Goal: Task Accomplishment & Management: Manage account settings

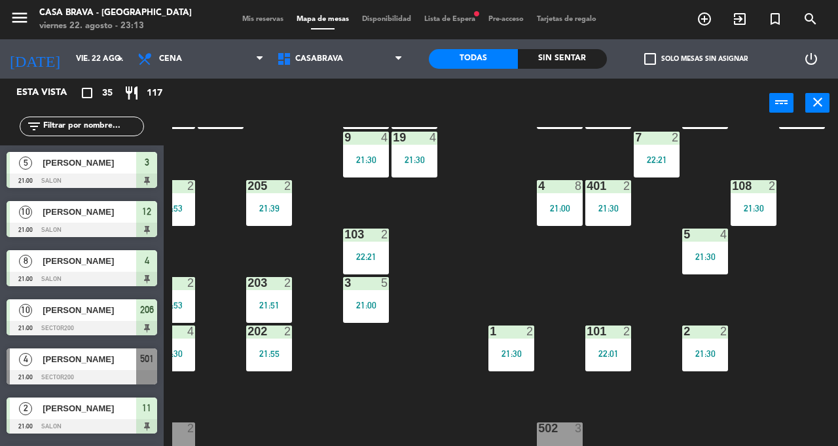
scroll to position [122, 19]
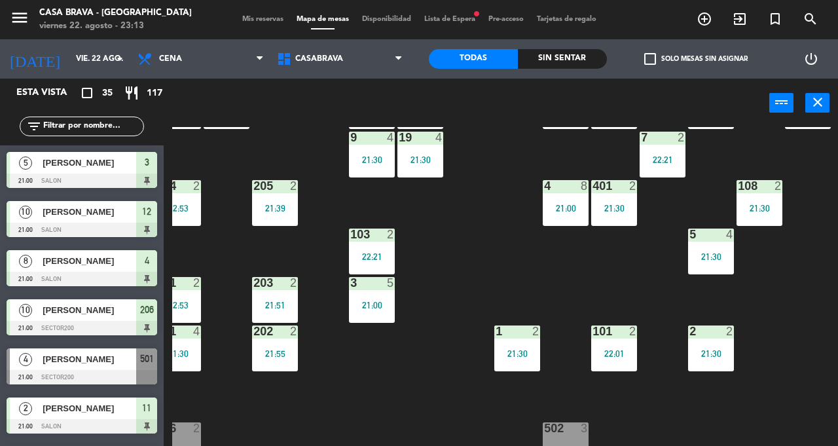
click at [508, 349] on div "21:30" at bounding box center [517, 353] width 46 height 9
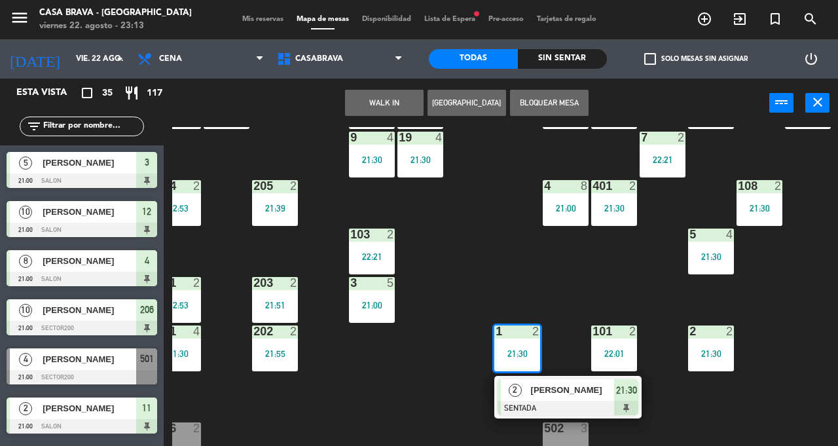
click at [523, 272] on div "207 10 21:00 208 2 22:23 217 10 21:00 12 10 21:00 121 10 21:00 304 4 21:30 206 …" at bounding box center [505, 443] width 666 height 632
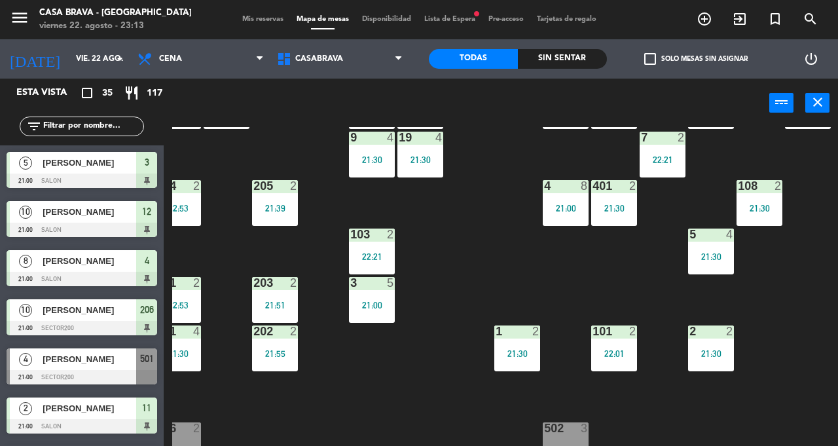
click at [523, 336] on div "101 2 22:01" at bounding box center [614, 348] width 46 height 46
click at [523, 259] on div "207 10 21:00 208 2 22:23 217 10 21:00 12 10 21:00 121 10 21:00 304 4 21:30 206 …" at bounding box center [505, 443] width 666 height 632
click at [262, 21] on span "Mis reservas" at bounding box center [263, 19] width 54 height 7
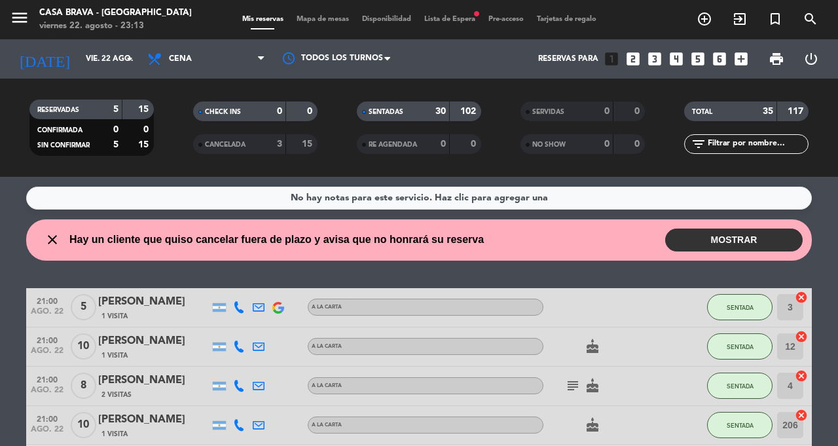
click at [523, 249] on button "MOSTRAR" at bounding box center [733, 239] width 137 height 23
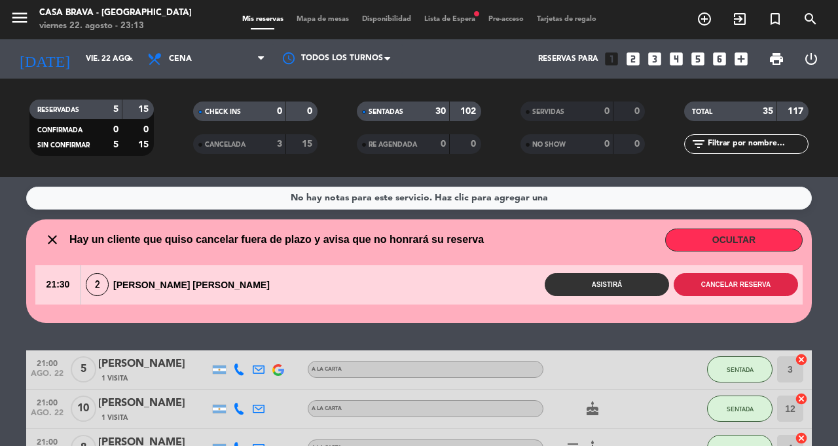
click at [523, 293] on button "Cancelar reserva" at bounding box center [735, 284] width 124 height 23
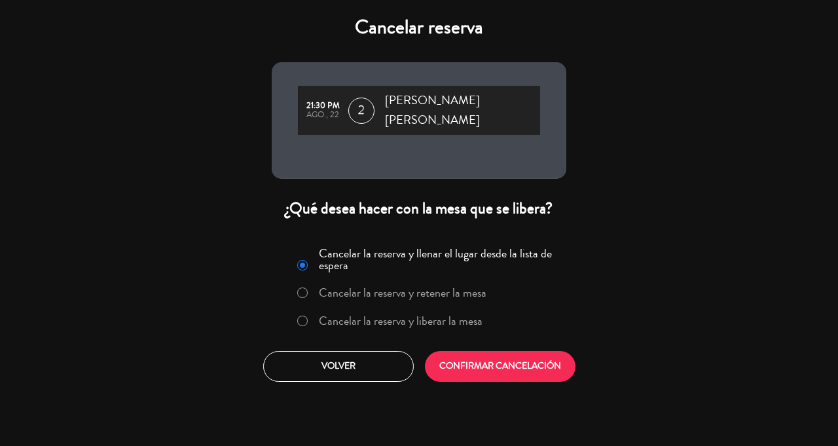
click at [457, 317] on label "Cancelar la reserva y liberar la mesa" at bounding box center [389, 322] width 199 height 24
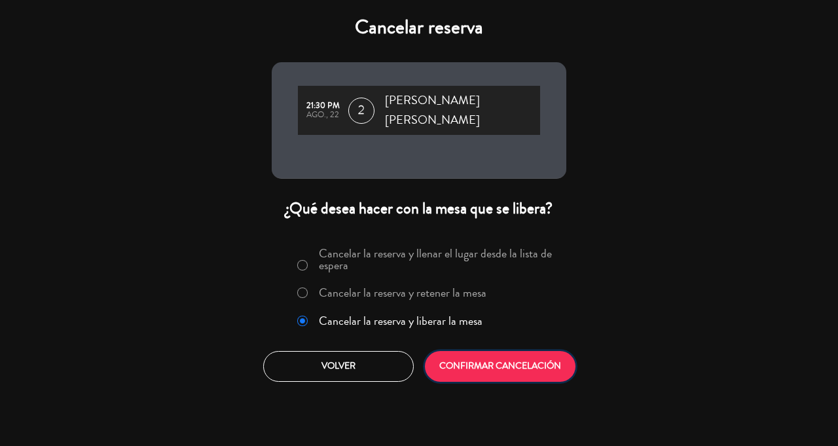
click at [514, 353] on button "CONFIRMAR CANCELACIÓN" at bounding box center [500, 366] width 151 height 31
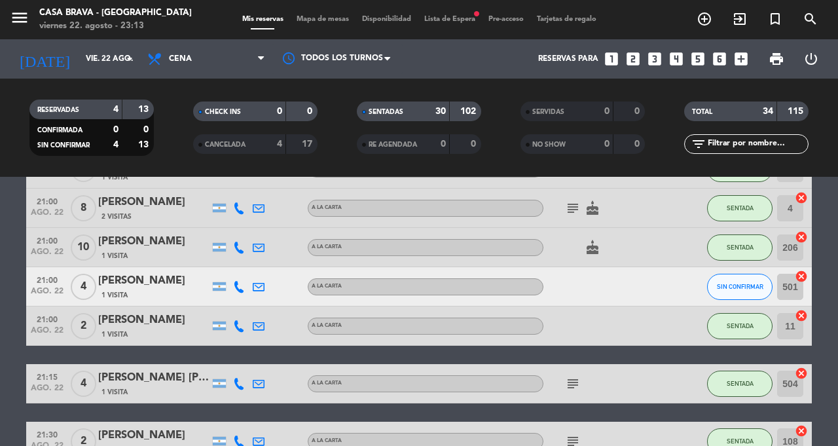
scroll to position [127, 0]
click at [523, 285] on span "SIN CONFIRMAR" at bounding box center [740, 286] width 46 height 7
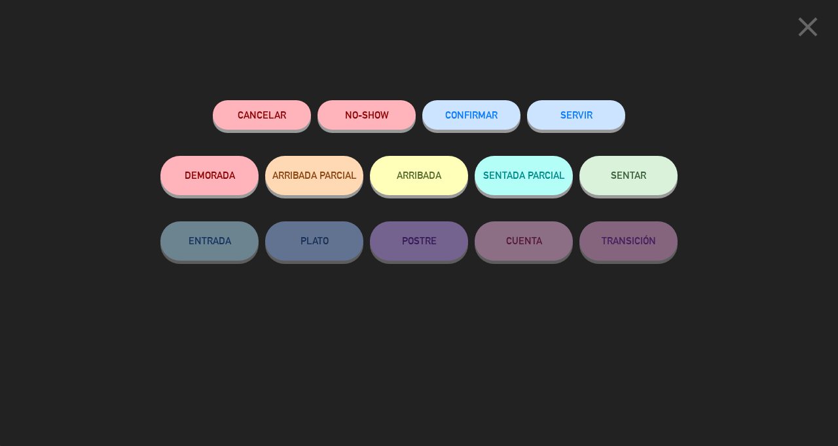
click at [370, 120] on button "NO-SHOW" at bounding box center [366, 114] width 98 height 29
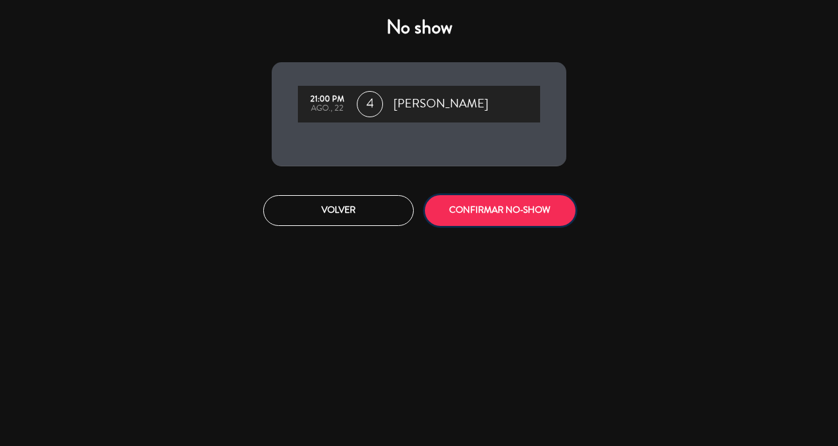
click at [499, 223] on button "CONFIRMAR NO-SHOW" at bounding box center [500, 210] width 151 height 31
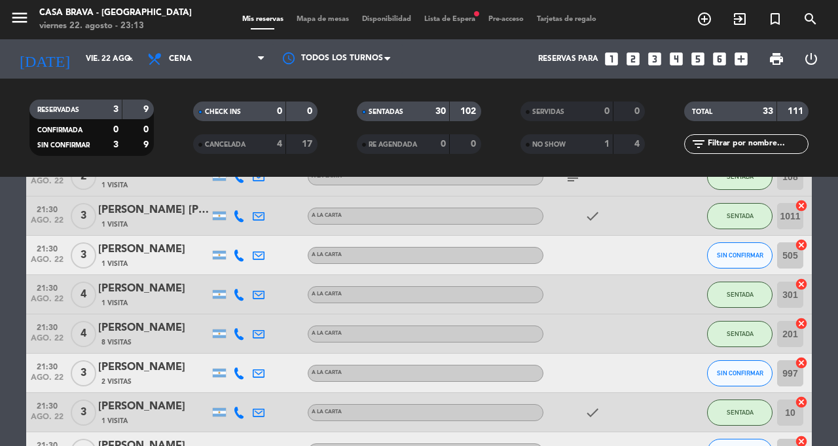
scroll to position [352, 0]
click at [523, 252] on span "SIN CONFIRMAR" at bounding box center [740, 254] width 46 height 7
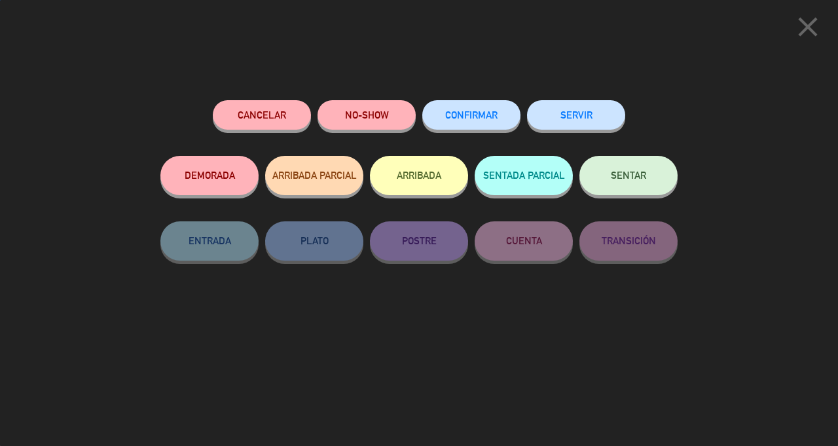
click at [373, 117] on button "NO-SHOW" at bounding box center [366, 114] width 98 height 29
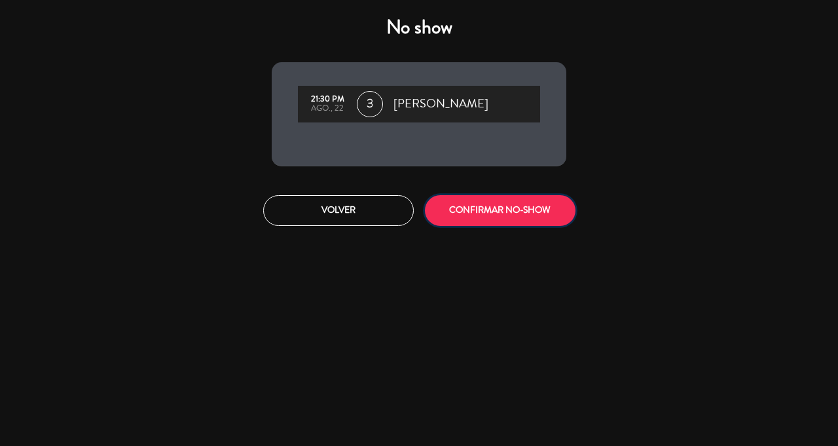
click at [495, 219] on button "CONFIRMAR NO-SHOW" at bounding box center [500, 210] width 151 height 31
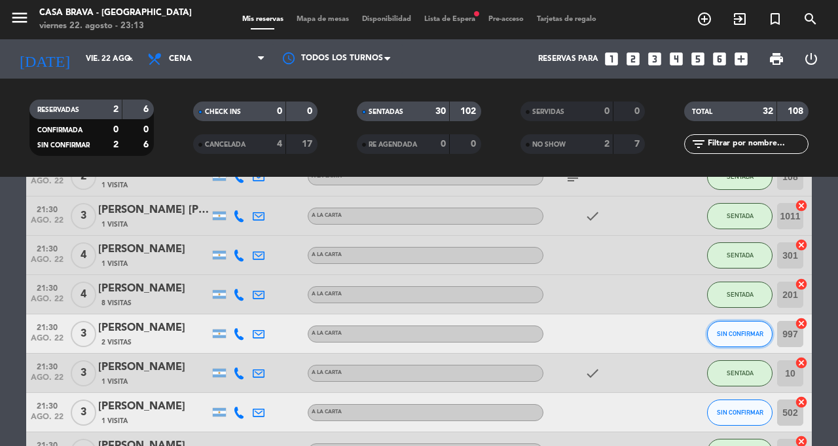
click at [523, 336] on span "SIN CONFIRMAR" at bounding box center [740, 333] width 46 height 7
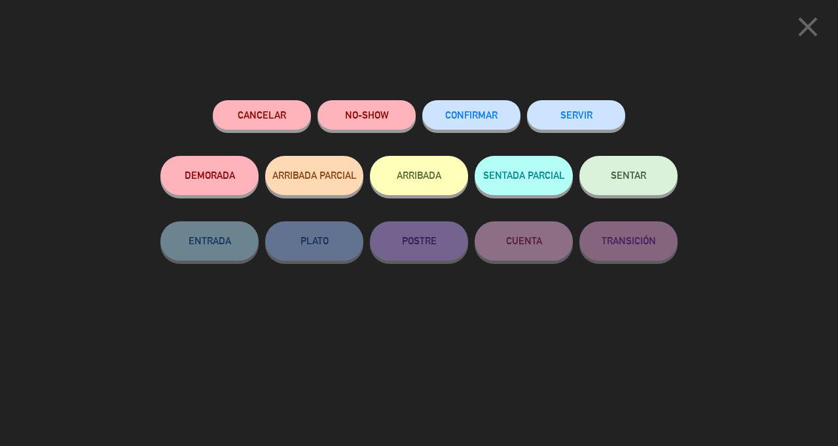
click at [384, 118] on button "NO-SHOW" at bounding box center [366, 114] width 98 height 29
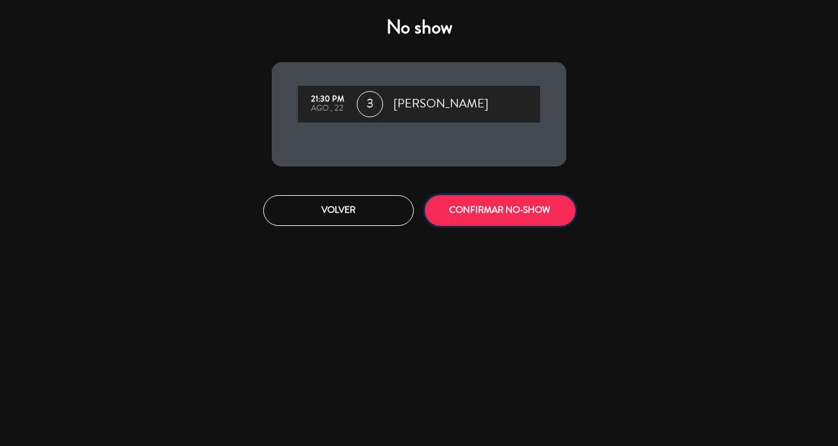
click at [523, 215] on button "CONFIRMAR NO-SHOW" at bounding box center [500, 210] width 151 height 31
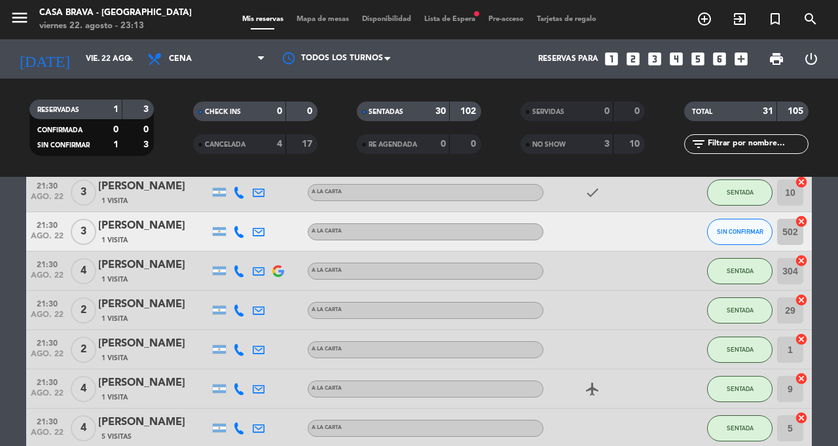
scroll to position [509, 0]
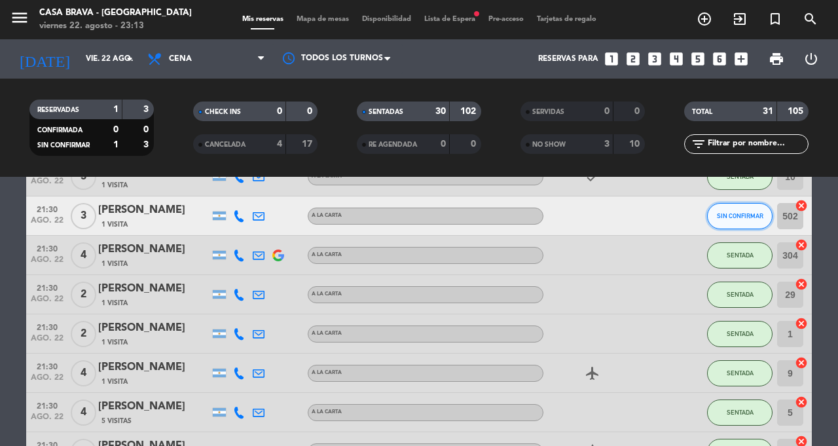
click at [523, 215] on span "SIN CONFIRMAR" at bounding box center [740, 215] width 46 height 7
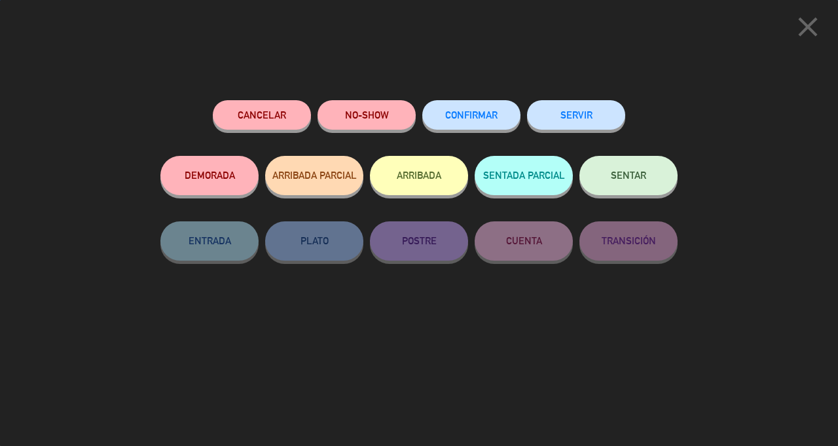
click at [369, 112] on button "NO-SHOW" at bounding box center [366, 114] width 98 height 29
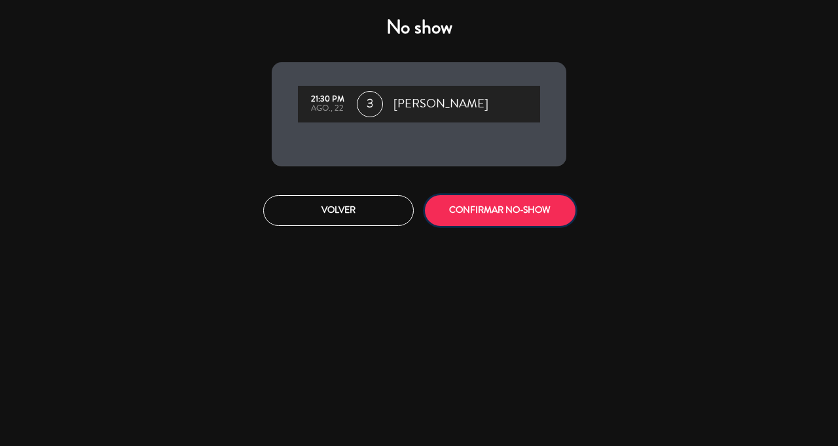
click at [523, 217] on button "CONFIRMAR NO-SHOW" at bounding box center [500, 210] width 151 height 31
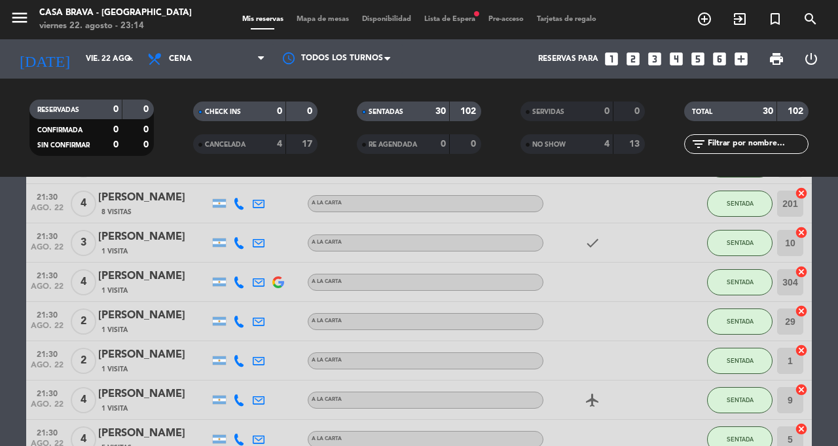
scroll to position [0, 0]
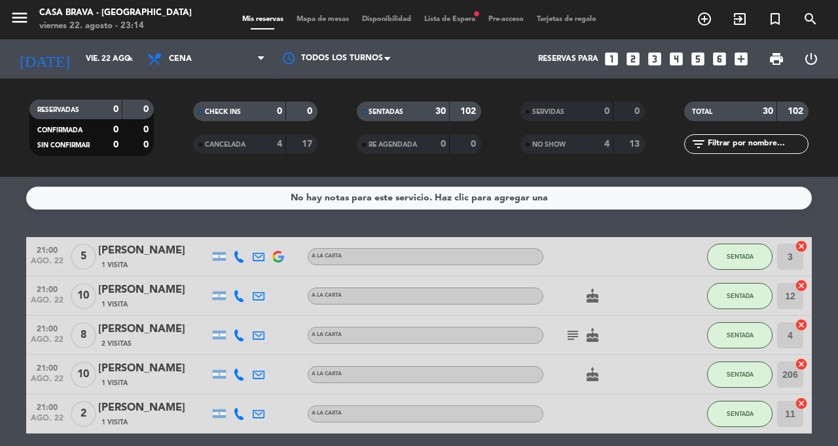
click at [325, 31] on div "menu Casa Brava - [GEOGRAPHIC_DATA][PERSON_NAME] 22. [PERSON_NAME] - 23:14 Mis …" at bounding box center [419, 19] width 838 height 39
click at [326, 31] on div "menu Casa Brava - [GEOGRAPHIC_DATA][PERSON_NAME] 22. [PERSON_NAME] - 23:14 Mis …" at bounding box center [419, 19] width 838 height 39
click at [326, 16] on span "Mapa de mesas" at bounding box center [322, 19] width 65 height 7
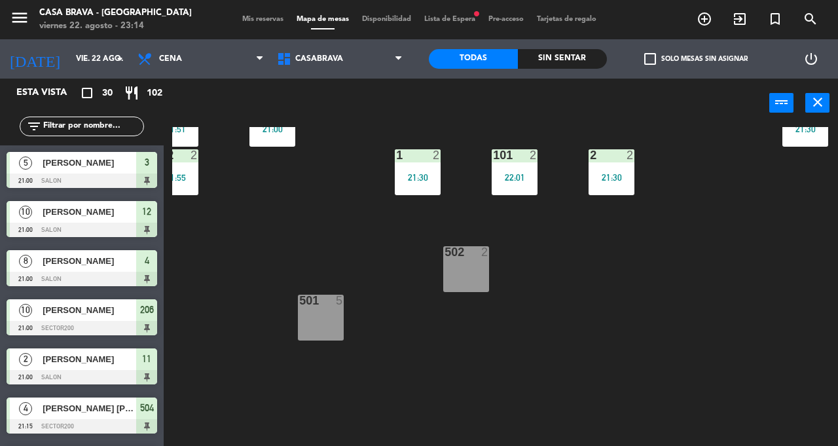
scroll to position [291, 0]
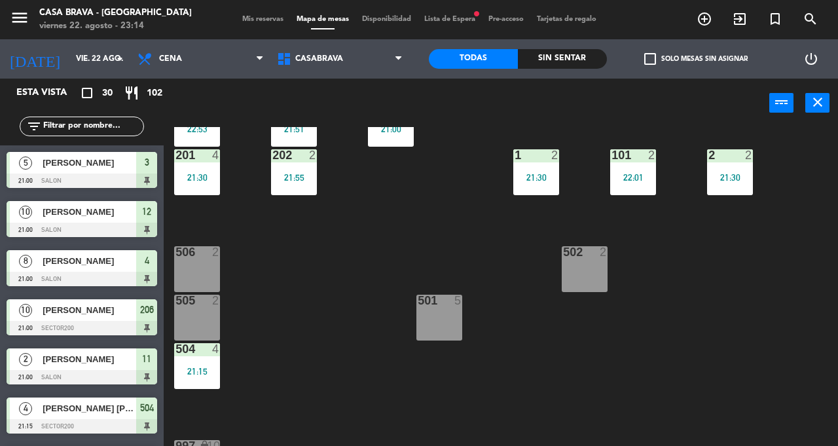
click at [523, 270] on div "502 2" at bounding box center [585, 269] width 46 height 46
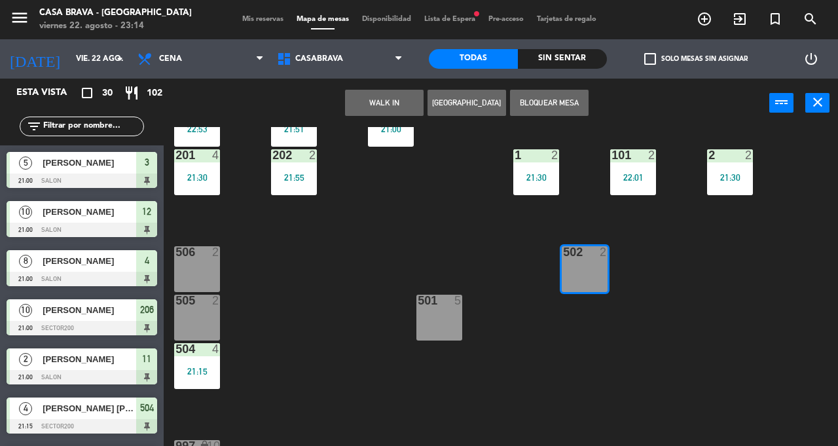
click at [380, 102] on button "WALK IN" at bounding box center [384, 103] width 79 height 26
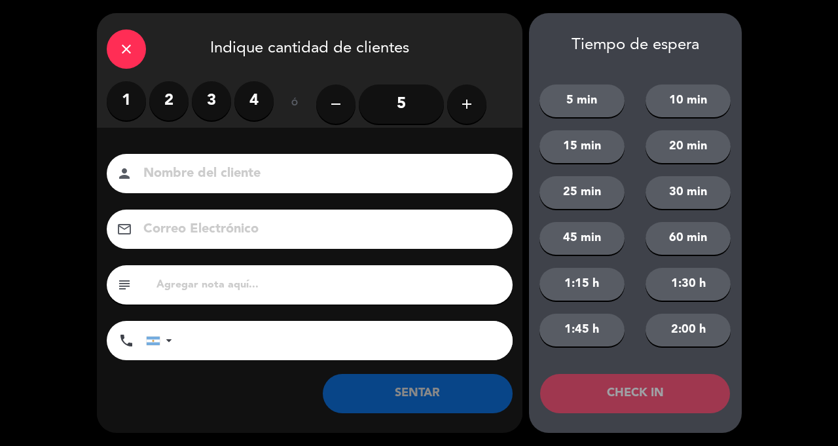
click at [167, 106] on label "2" at bounding box center [168, 100] width 39 height 39
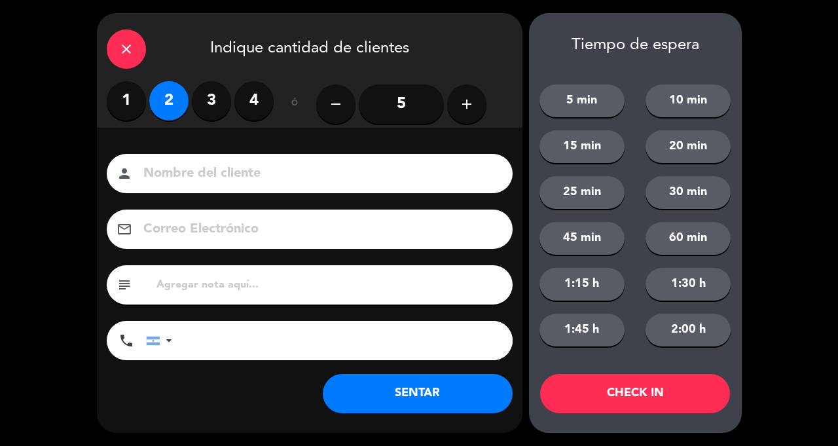
click at [437, 403] on button "SENTAR" at bounding box center [418, 393] width 190 height 39
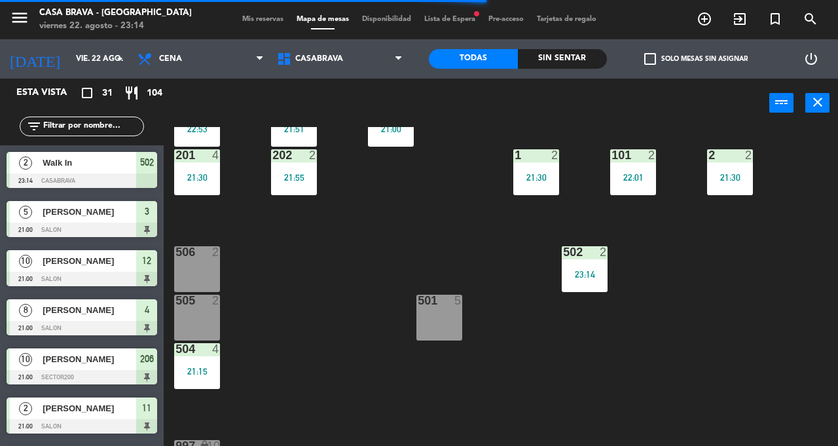
click at [446, 326] on div "501 5" at bounding box center [439, 318] width 46 height 46
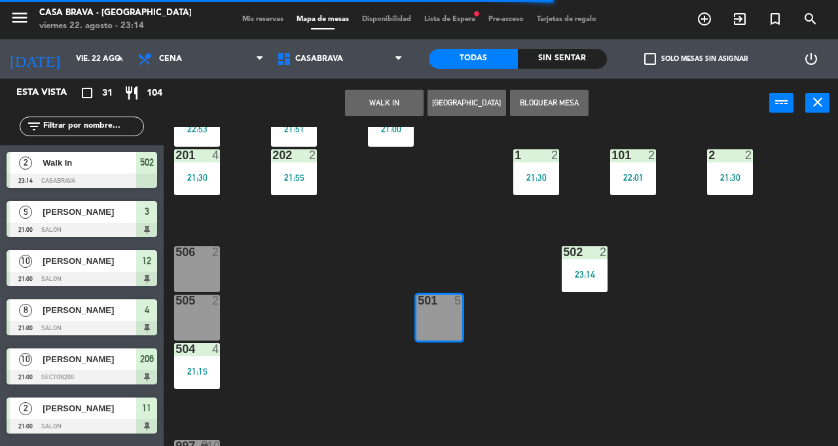
click at [394, 100] on button "WALK IN" at bounding box center [384, 103] width 79 height 26
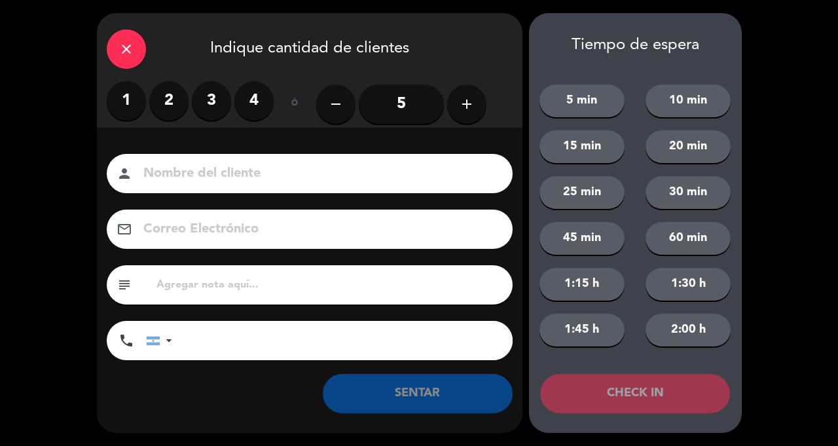
click at [251, 105] on label "4" at bounding box center [253, 100] width 39 height 39
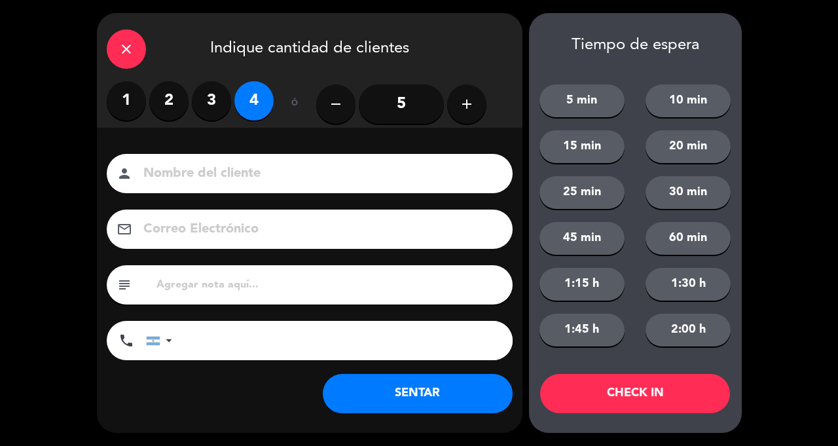
click at [435, 399] on button "SENTAR" at bounding box center [418, 393] width 190 height 39
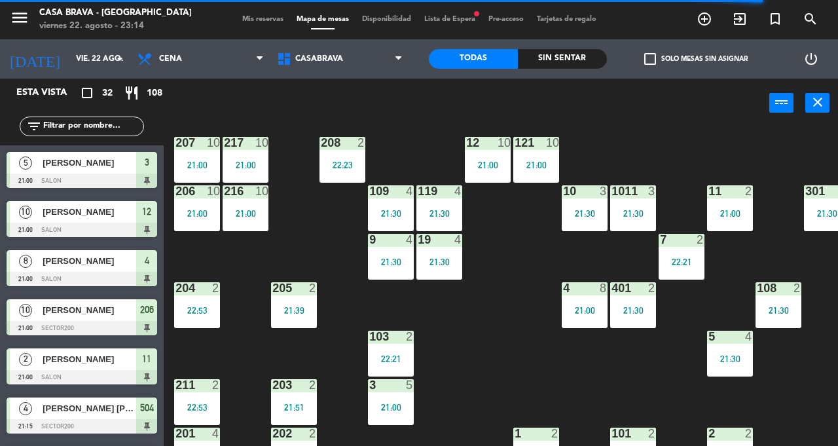
scroll to position [0, 0]
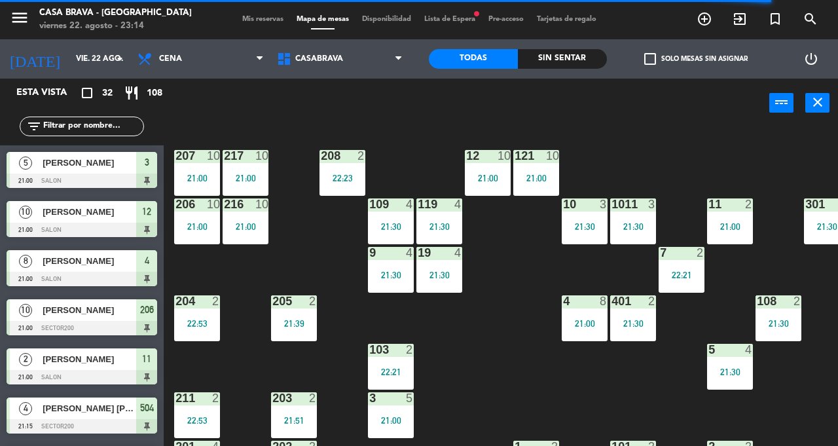
click at [87, 66] on input "vie. 22 ago." at bounding box center [121, 59] width 104 height 22
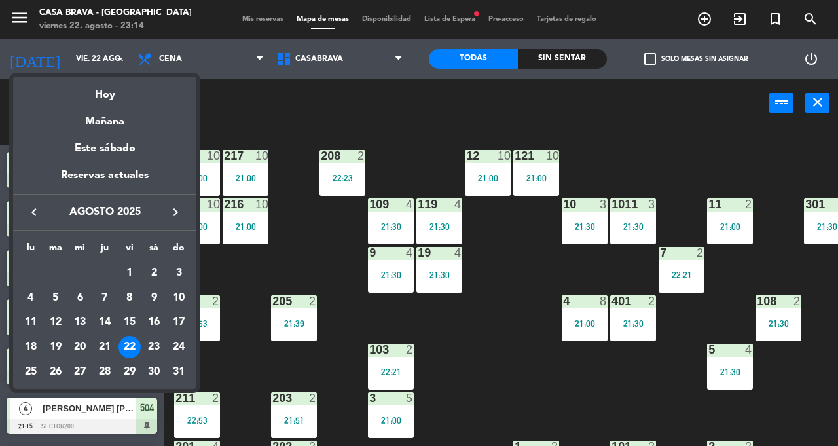
click at [158, 352] on div "23" at bounding box center [154, 347] width 22 height 22
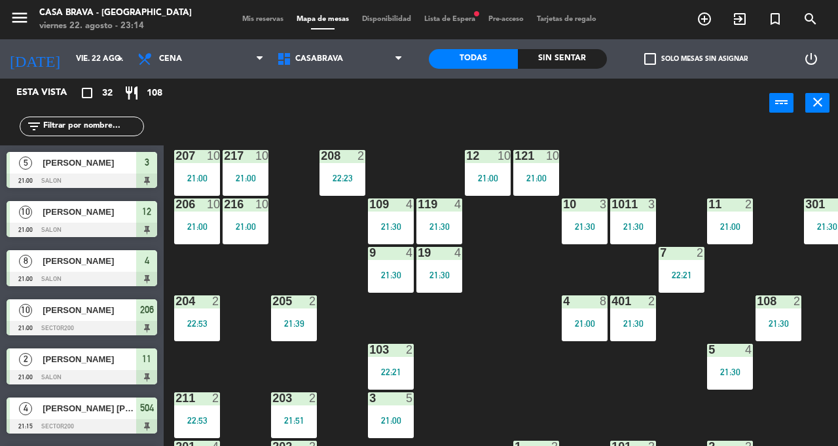
type input "sáb. 23 ago."
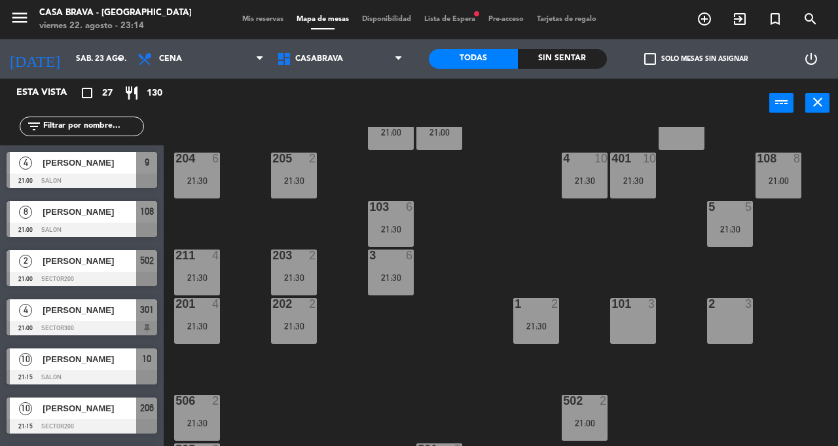
scroll to position [145, 0]
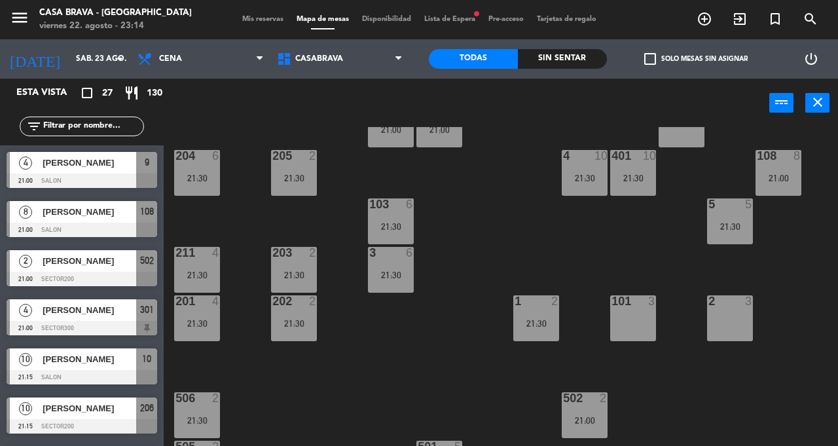
click at [395, 212] on div "103 6 21:30" at bounding box center [391, 221] width 46 height 46
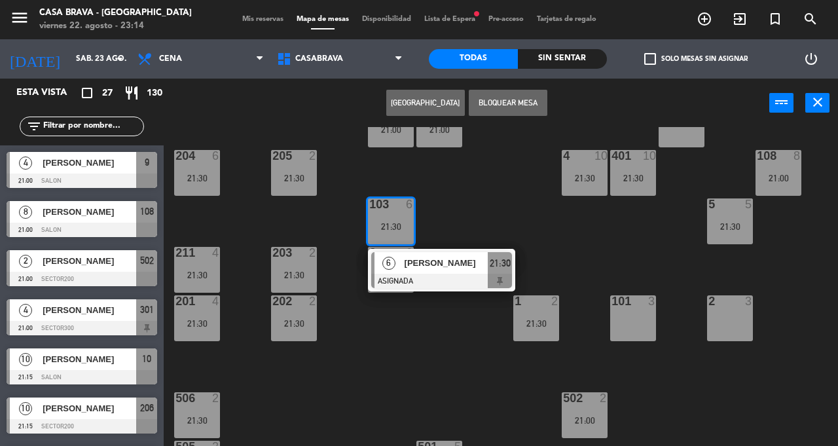
click at [523, 260] on div "207 10 21:15 208 2 21:30 217 10 21:15 12 11 21:30 121 11 21:30 304 5 21:15 206 …" at bounding box center [505, 307] width 666 height 360
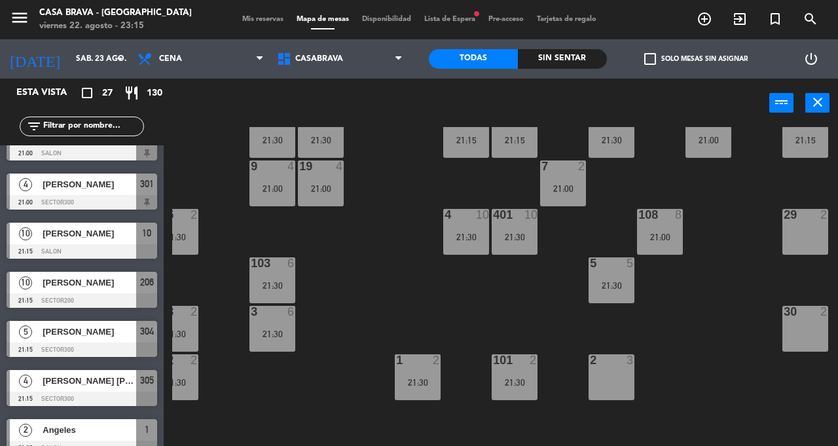
scroll to position [88, 118]
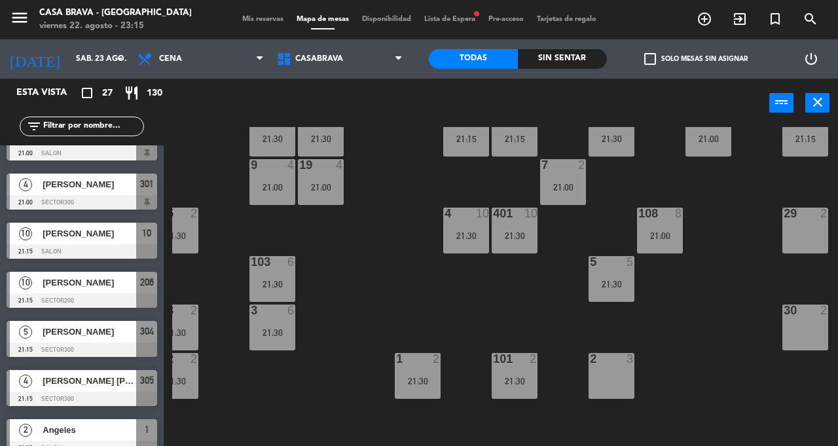
click at [523, 322] on div "207 10 21:15 208 2 21:30 217 10 21:15 12 11 21:30 121 11 21:30 304 5 21:15 206 …" at bounding box center [505, 307] width 666 height 360
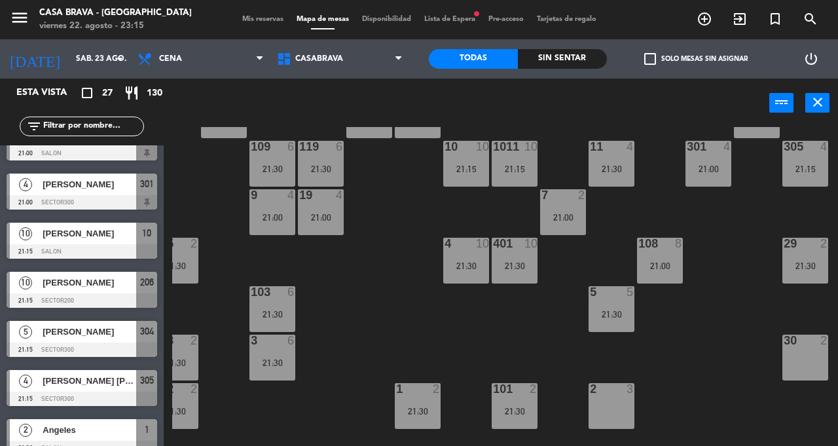
scroll to position [0, 0]
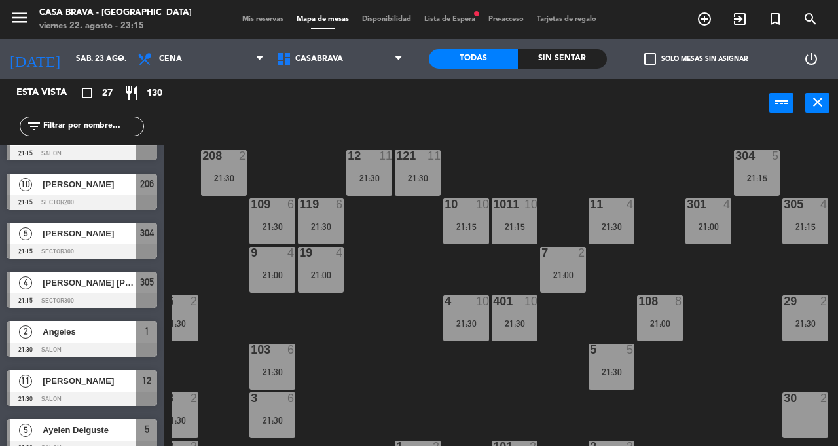
click at [334, 289] on div "19 4 21:00" at bounding box center [321, 270] width 46 height 46
click at [384, 404] on div "207 10 21:15 208 2 21:30 217 10 21:15 12 11 21:30 121 11 21:30 304 5 21:15 206 …" at bounding box center [505, 307] width 666 height 360
click at [329, 222] on div "21:30" at bounding box center [321, 226] width 46 height 9
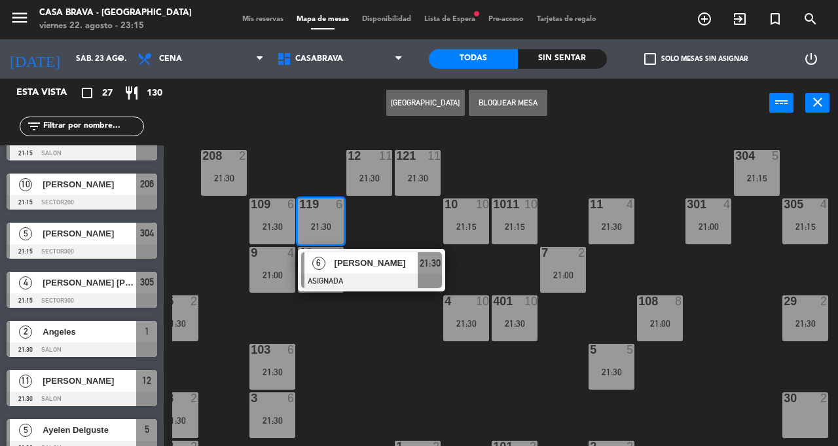
click at [393, 378] on div "207 10 21:15 208 2 21:30 217 10 21:15 12 11 21:30 121 11 21:30 304 5 21:15 206 …" at bounding box center [505, 307] width 666 height 360
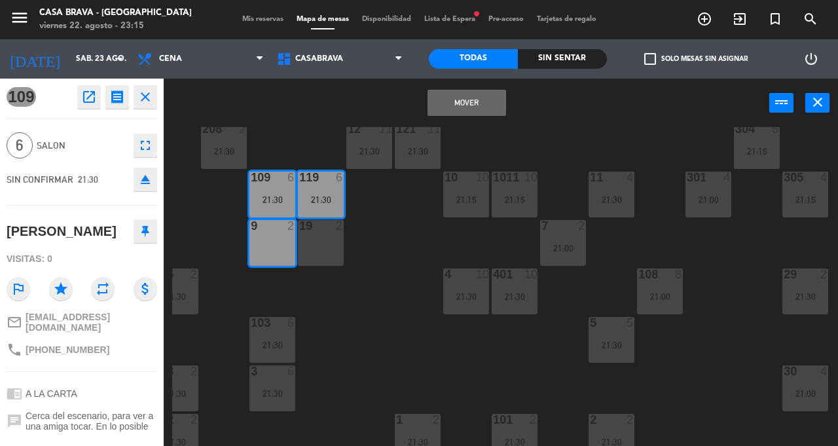
click at [472, 113] on button "Mover" at bounding box center [466, 103] width 79 height 26
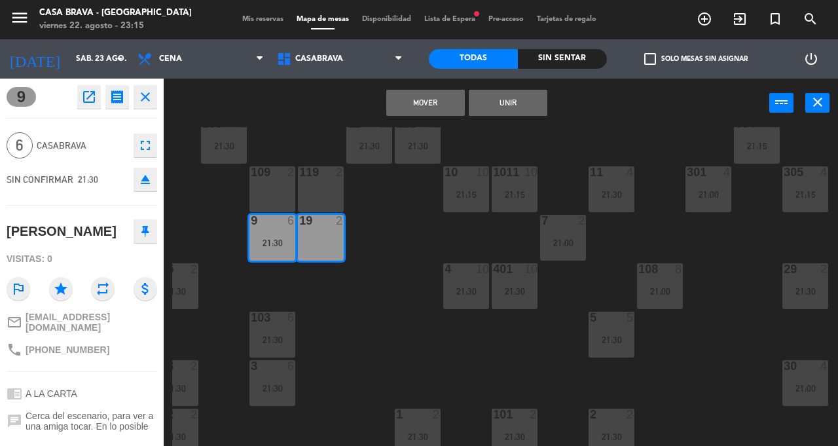
click at [511, 111] on button "Unir" at bounding box center [508, 103] width 79 height 26
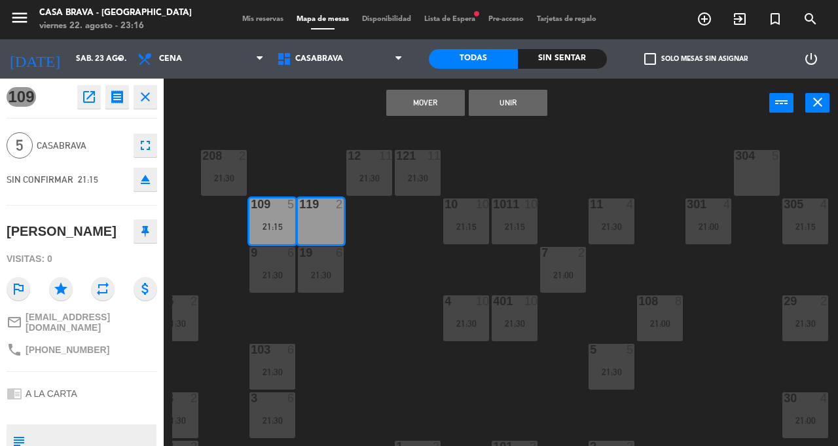
click at [523, 110] on button "Unir" at bounding box center [508, 103] width 79 height 26
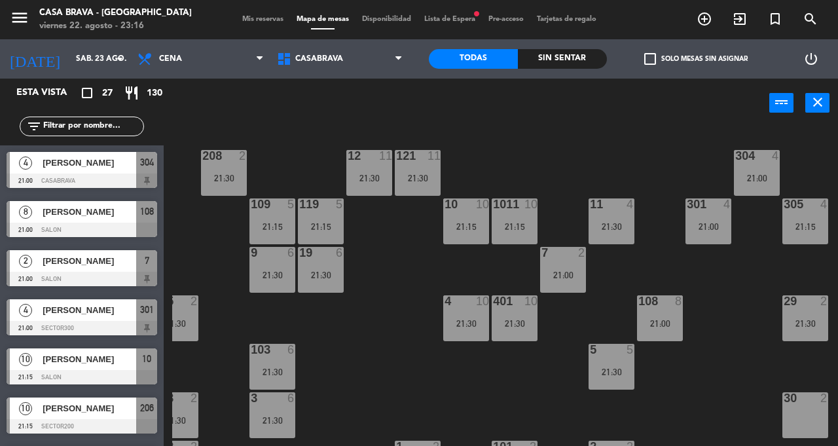
click at [523, 379] on div "207 10 21:15 208 2 21:30 217 10 21:15 12 11 21:30 121 11 21:30 304 4 21:00 206 …" at bounding box center [505, 307] width 666 height 360
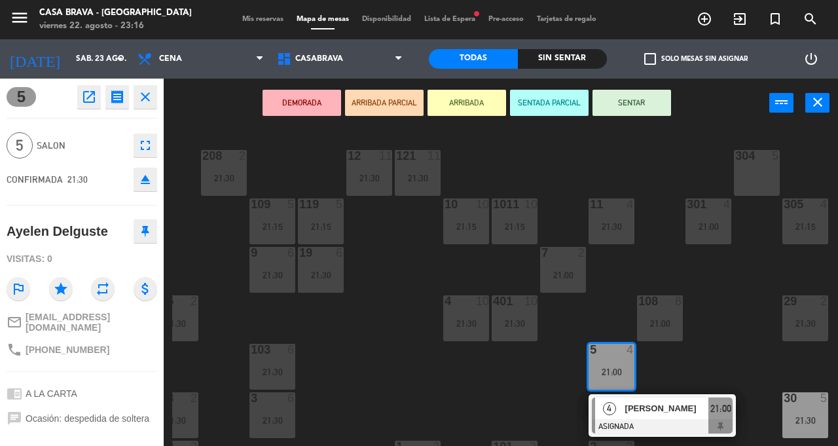
click at [523, 369] on div "207 10 21:15 208 2 21:30 217 10 21:15 12 11 21:30 121 11 21:30 304 5 206 10 21:…" at bounding box center [505, 307] width 666 height 360
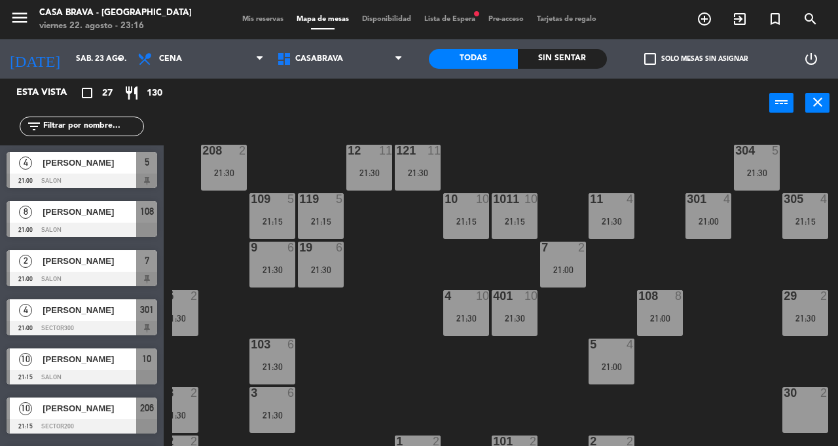
click at [523, 370] on div "207 10 21:15 208 2 21:30 217 10 21:15 12 11 21:30 121 11 21:30 304 5 21:30 206 …" at bounding box center [505, 307] width 666 height 360
click at [523, 170] on div "21:30" at bounding box center [757, 172] width 46 height 9
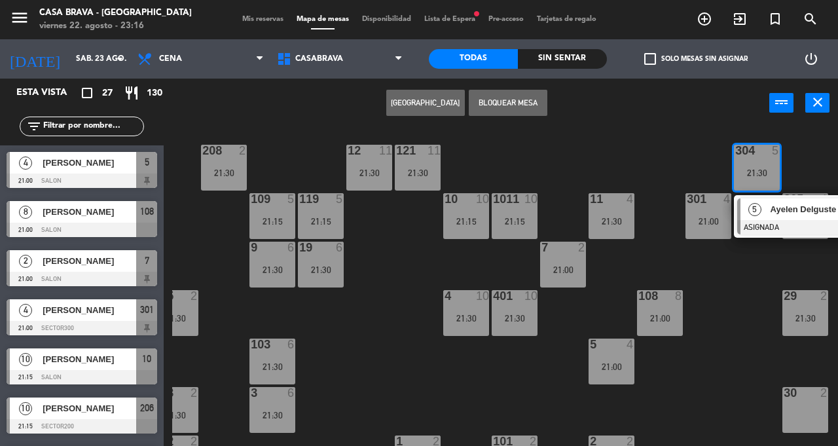
click at [523, 362] on div "207 10 21:15 208 2 21:30 217 10 21:15 12 11 21:30 121 11 21:30 304 5 21:30 5 Ay…" at bounding box center [505, 307] width 666 height 360
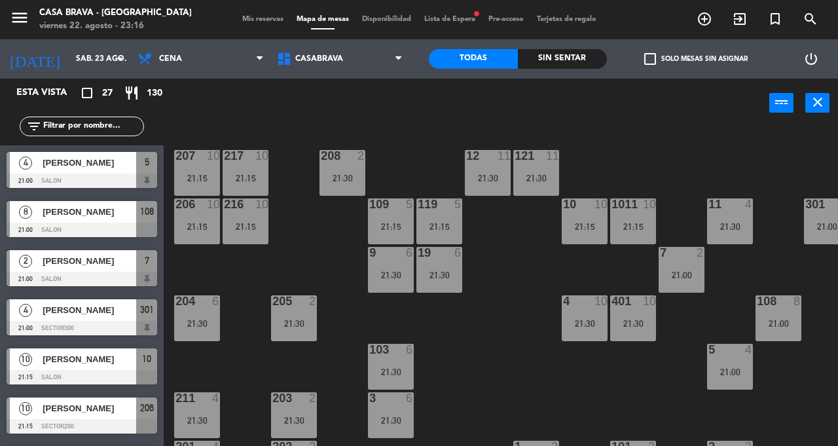
scroll to position [0, 118]
